Goal: Contribute content: Add original content to the website for others to see

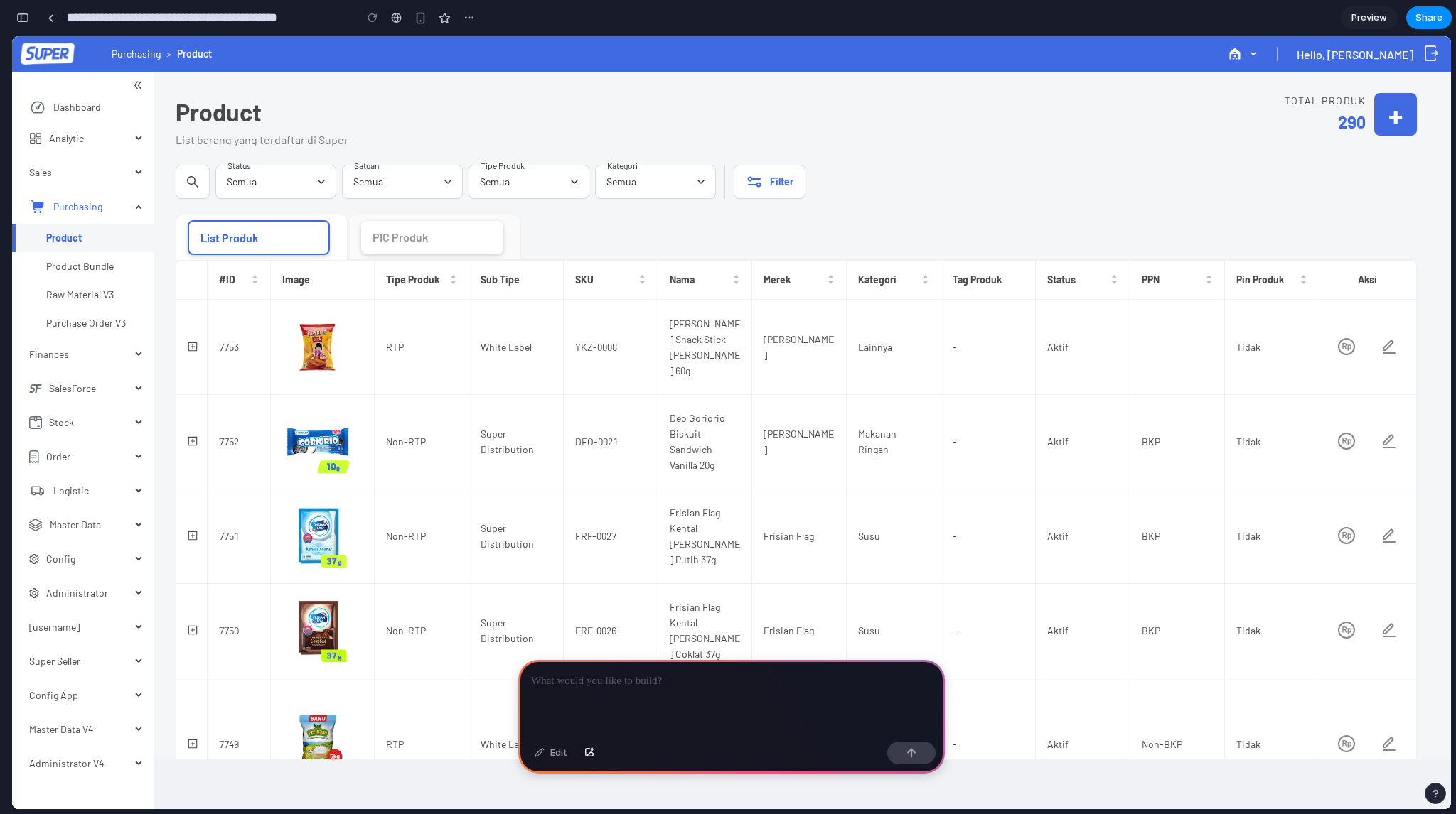
click at [745, 673] on p at bounding box center [731, 681] width 401 height 17
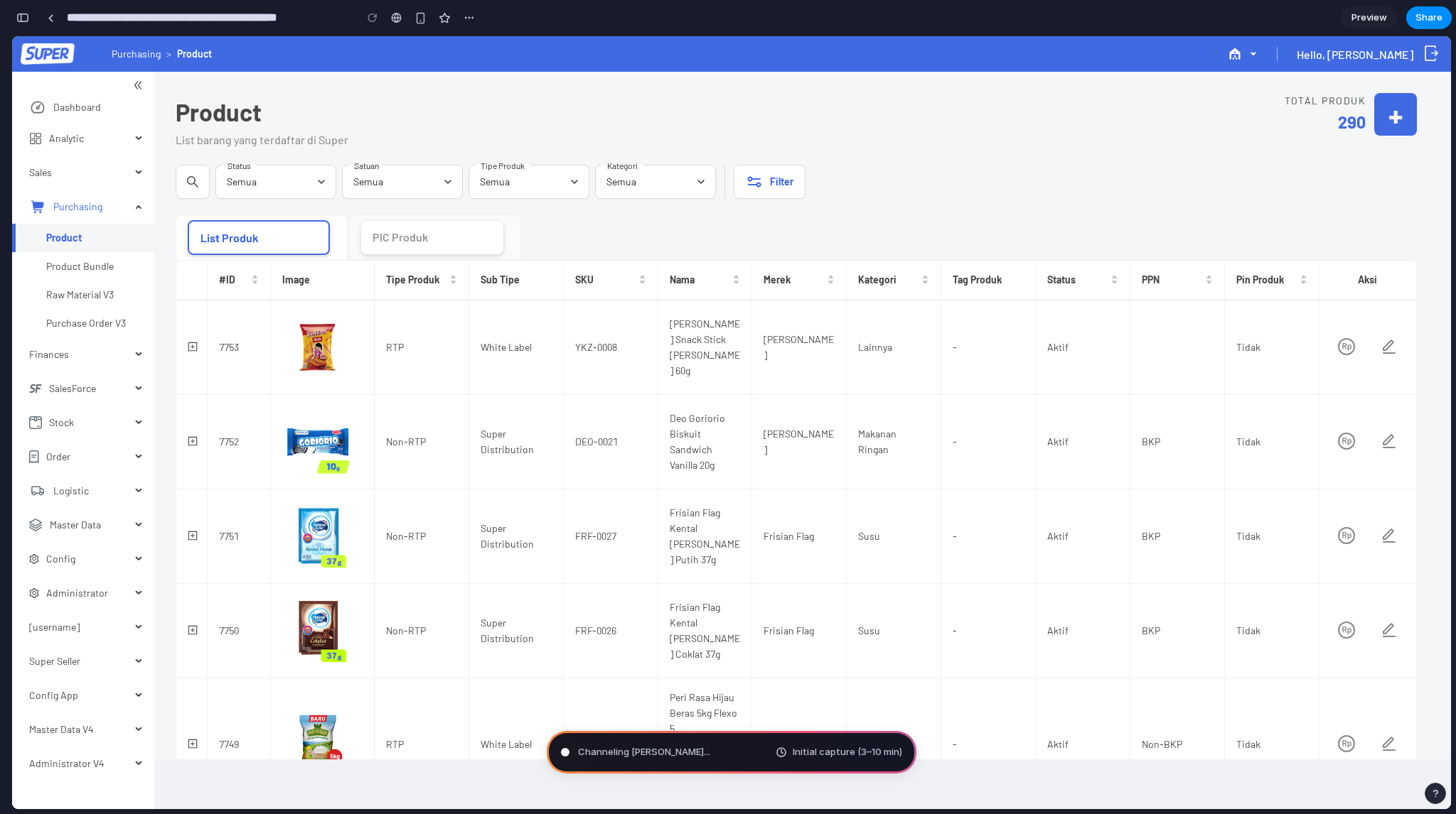
click at [28, 14] on div "button" at bounding box center [23, 17] width 13 height 10
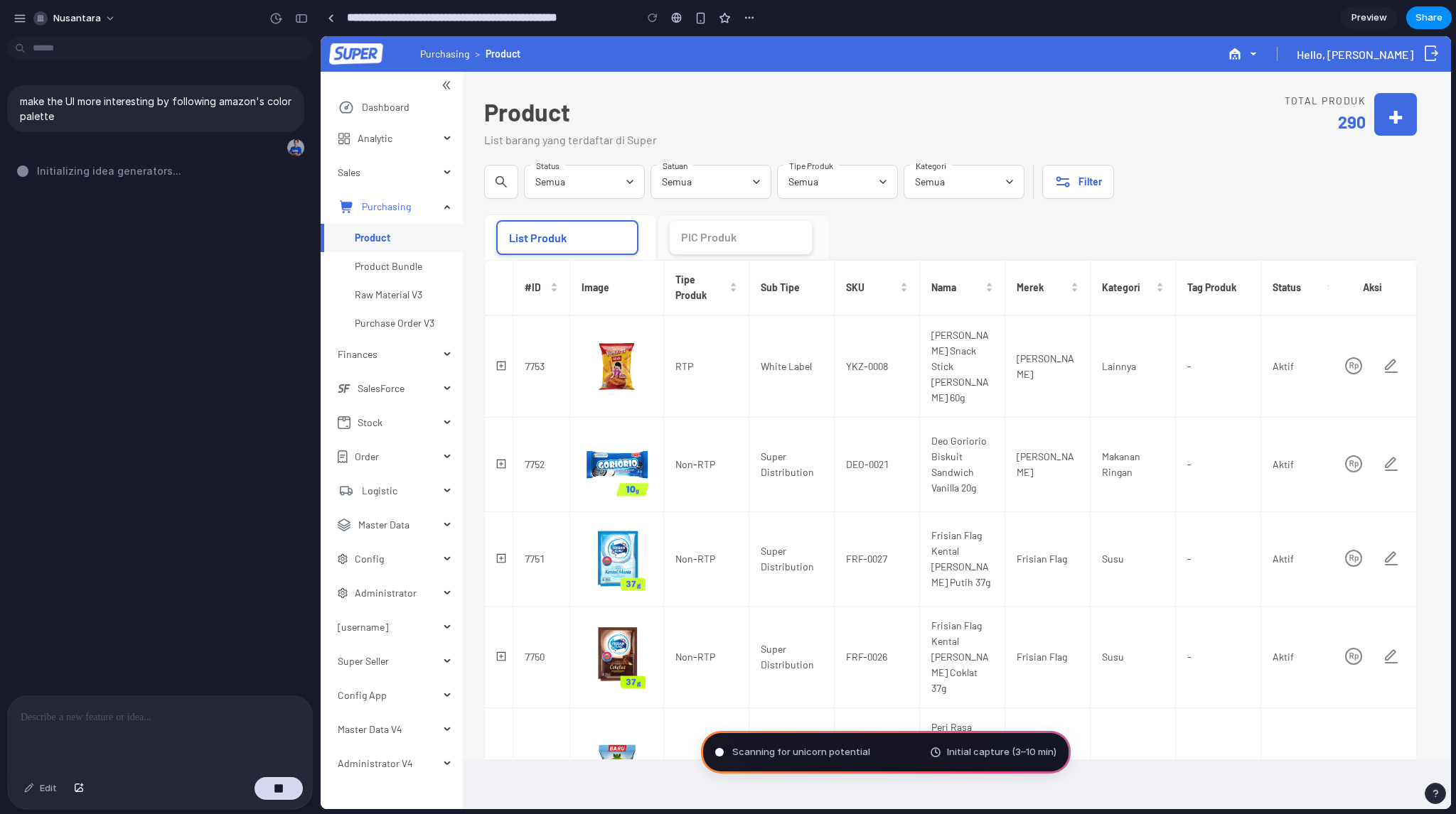
click at [206, 181] on div "make the UI more interesting by following amazon's color palette Initializing i…" at bounding box center [155, 368] width 312 height 653
type input "**********"
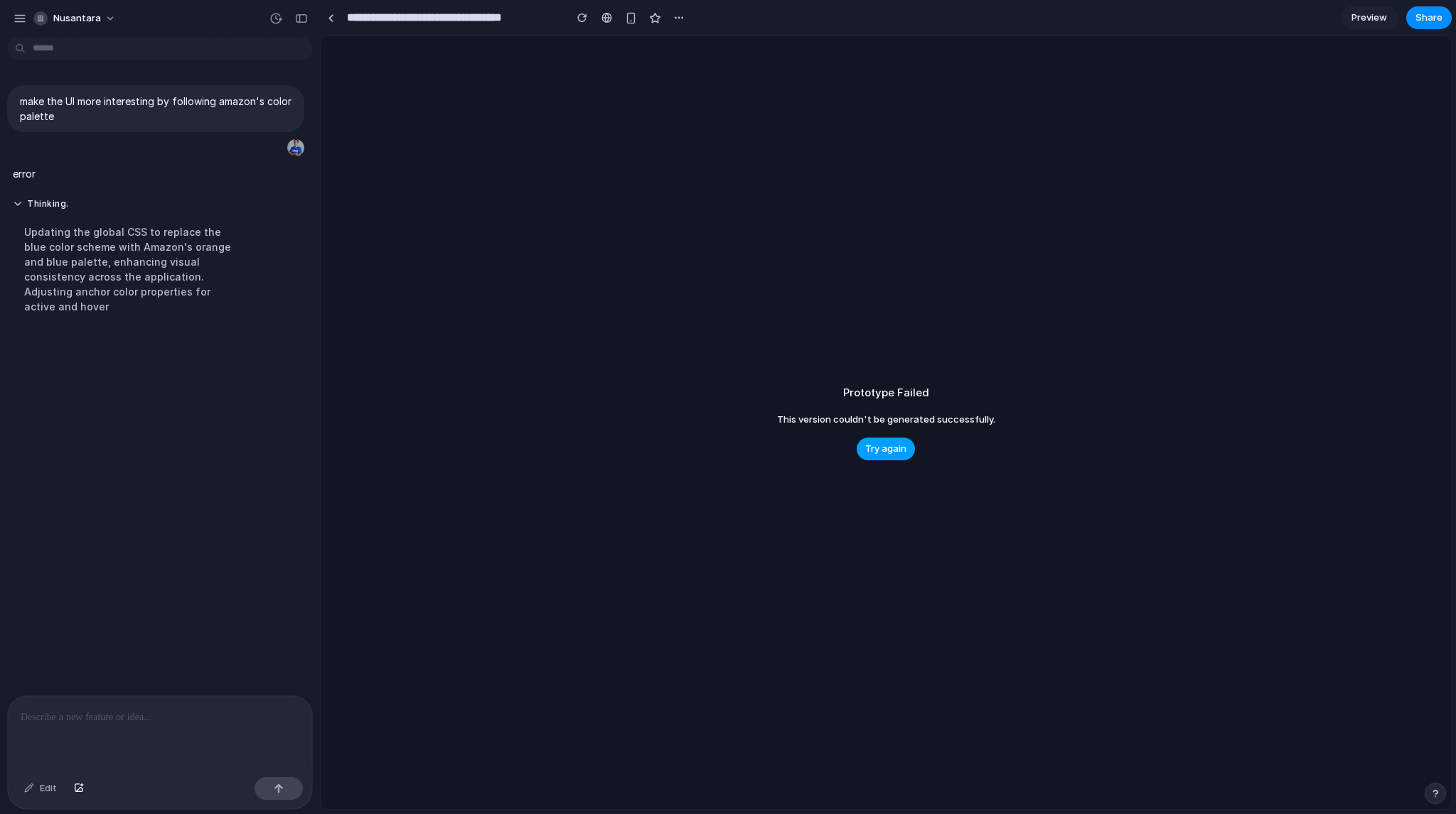
click at [883, 443] on span "Try again" at bounding box center [886, 449] width 41 height 14
click at [874, 459] on button "Try again" at bounding box center [885, 449] width 58 height 23
click at [885, 447] on span "Try again" at bounding box center [886, 449] width 41 height 14
click at [891, 459] on button "Try again" at bounding box center [885, 449] width 58 height 23
